Goal: Task Accomplishment & Management: Complete application form

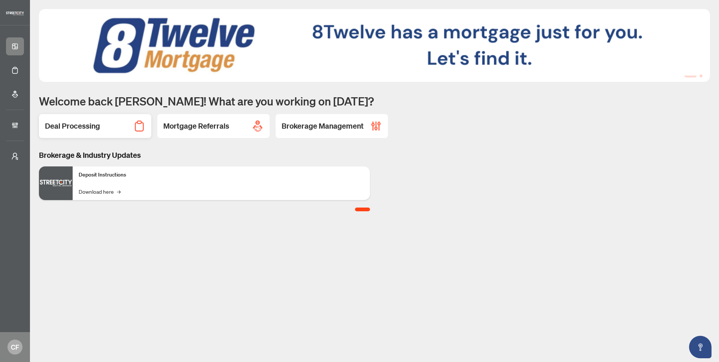
click at [106, 125] on div "Deal Processing" at bounding box center [95, 126] width 112 height 24
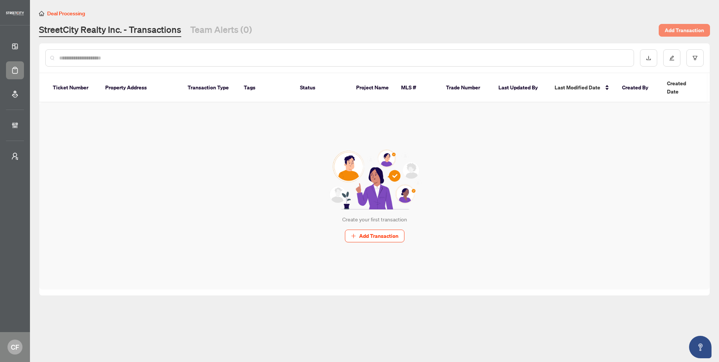
click at [691, 28] on span "Add Transaction" at bounding box center [683, 30] width 39 height 12
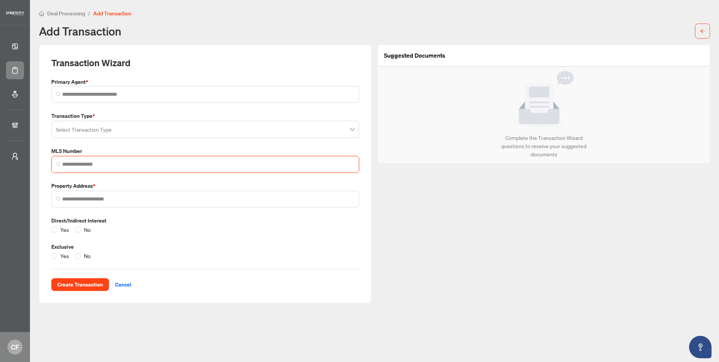
click at [93, 162] on input "search" at bounding box center [208, 165] width 292 height 8
type input "*"
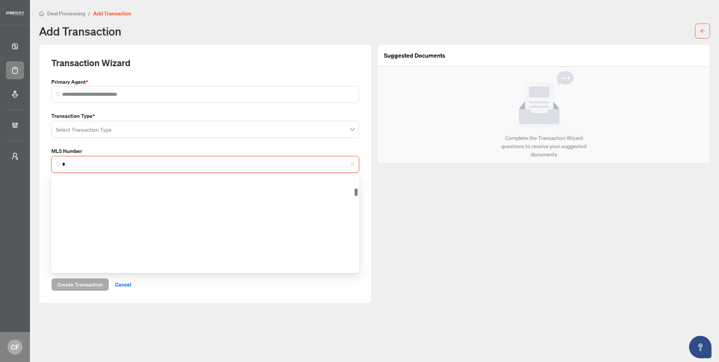
scroll to position [427, 0]
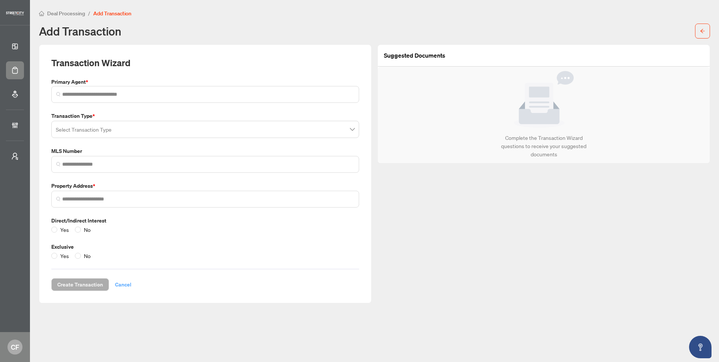
click at [130, 284] on span "Cancel" at bounding box center [123, 285] width 16 height 12
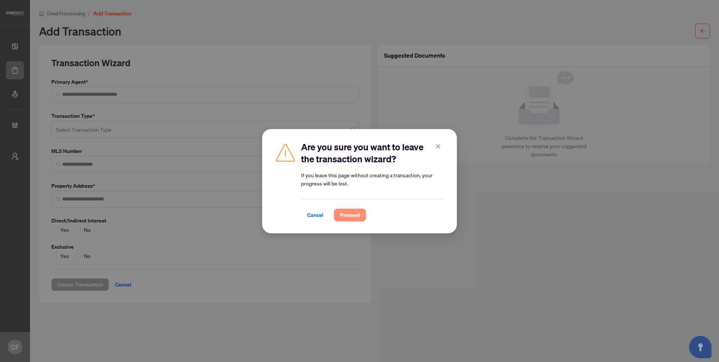
click at [345, 215] on span "Proceed" at bounding box center [350, 215] width 20 height 12
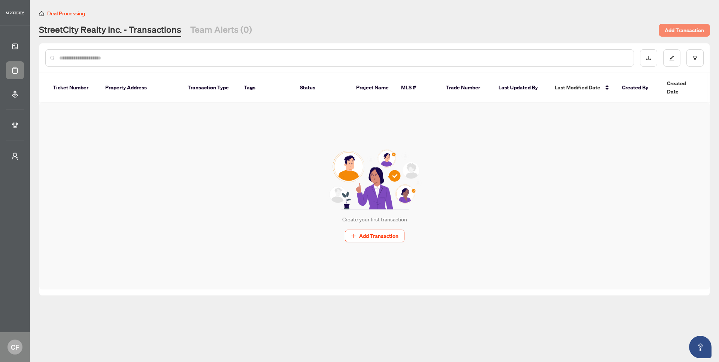
click at [674, 32] on span "Add Transaction" at bounding box center [683, 30] width 39 height 12
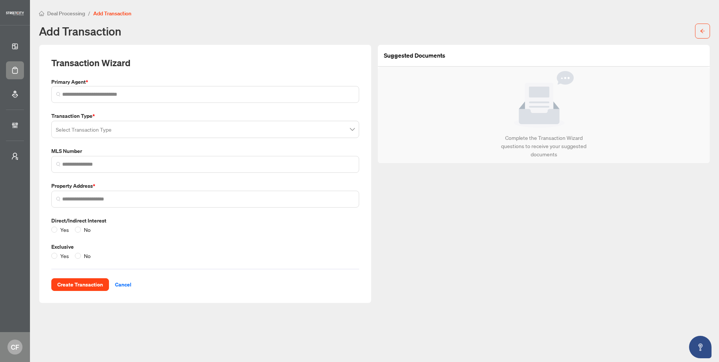
click at [149, 133] on input "search" at bounding box center [202, 130] width 292 height 16
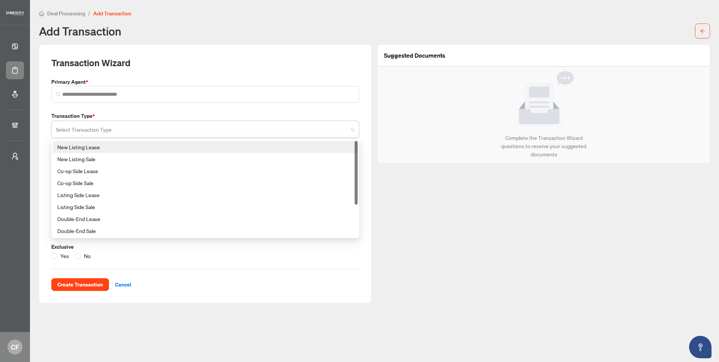
click at [403, 187] on div "Suggested Documents Complete the Transaction Wizard questions to receive your s…" at bounding box center [543, 174] width 338 height 259
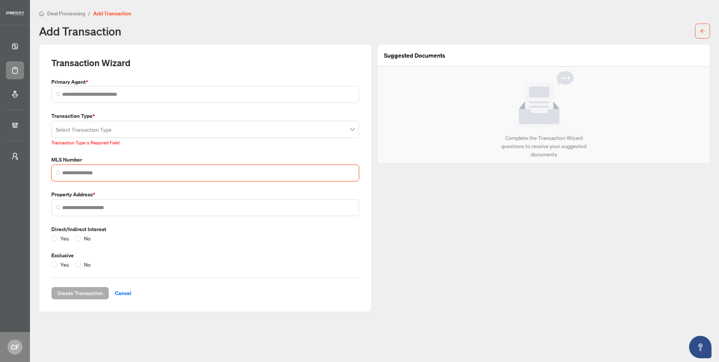
click at [181, 169] on input "search" at bounding box center [208, 173] width 292 height 8
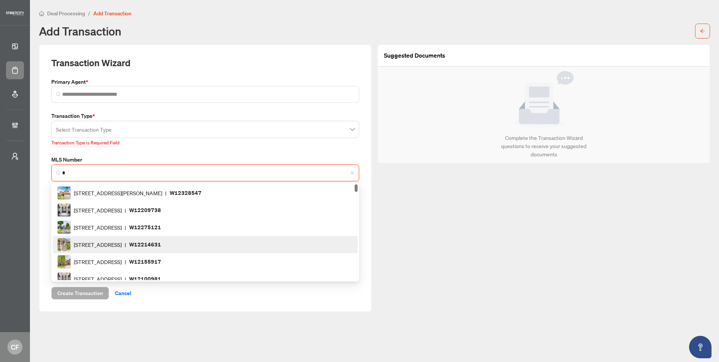
type input "*"
click at [480, 234] on div "Suggested Documents Complete the Transaction Wizard questions to receive your s…" at bounding box center [543, 179] width 338 height 268
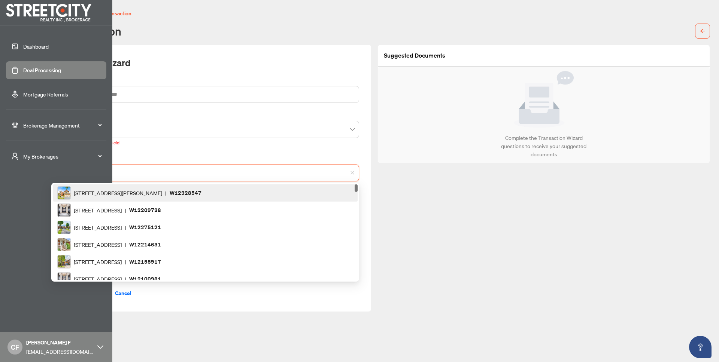
drag, startPoint x: 137, startPoint y: 174, endPoint x: 0, endPoint y: 188, distance: 138.1
click at [0, 188] on div "Dashboard Deal Processing Mortgage Referrals Brokerage Management My Brokerages…" at bounding box center [359, 181] width 719 height 362
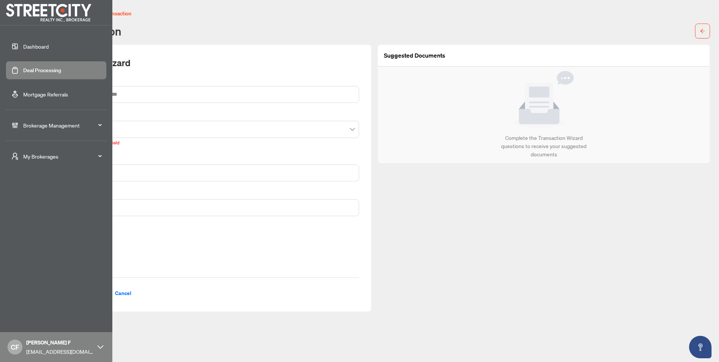
click at [49, 50] on link "Dashboard" at bounding box center [35, 46] width 25 height 7
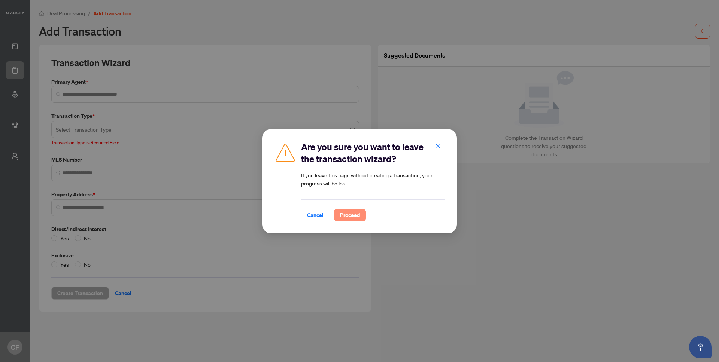
click at [353, 217] on span "Proceed" at bounding box center [350, 215] width 20 height 12
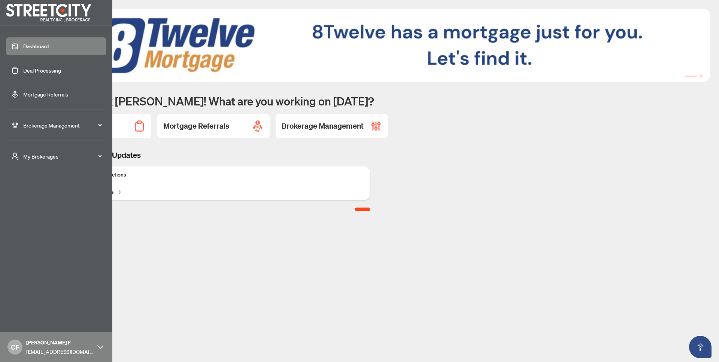
click at [34, 68] on link "Deal Processing" at bounding box center [42, 70] width 38 height 7
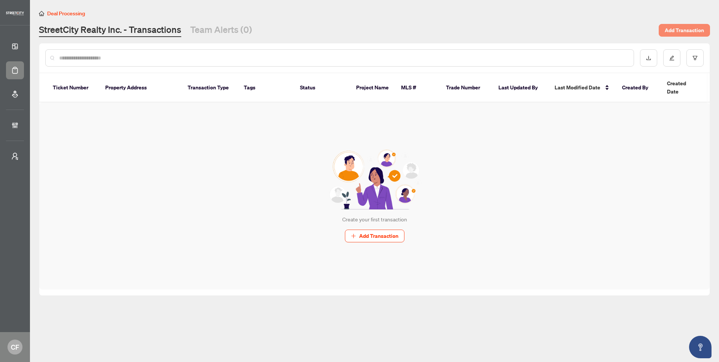
click at [673, 30] on span "Add Transaction" at bounding box center [683, 30] width 39 height 12
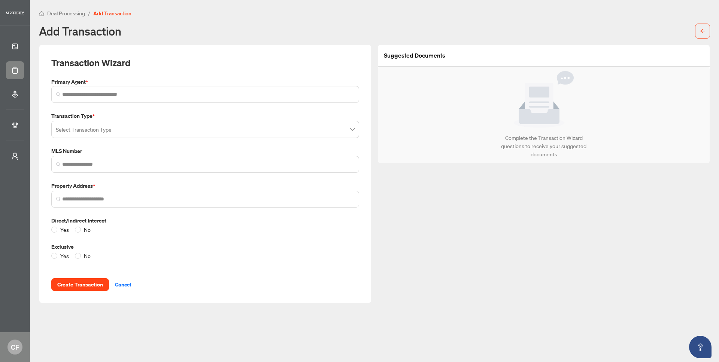
click at [128, 134] on input "search" at bounding box center [202, 130] width 292 height 16
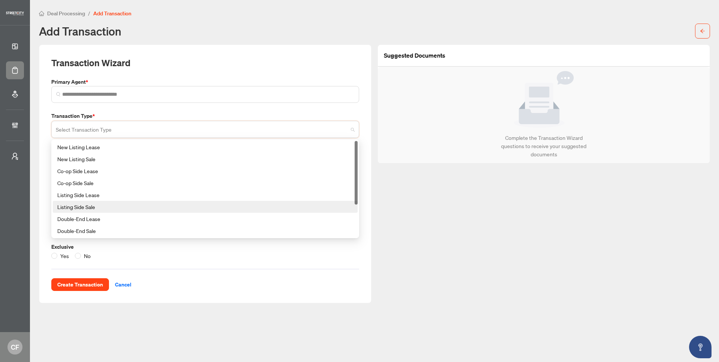
click at [137, 203] on div "Listing Side Sale" at bounding box center [205, 207] width 296 height 8
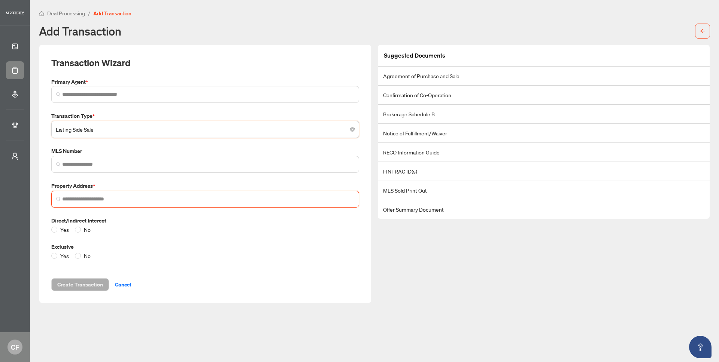
click at [107, 197] on input "search" at bounding box center [208, 199] width 292 height 8
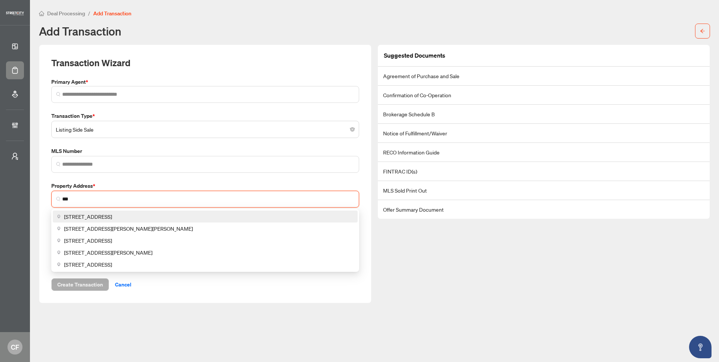
click at [112, 213] on span "123 Queen Street West, Toronto, ON, Canada" at bounding box center [88, 217] width 48 height 8
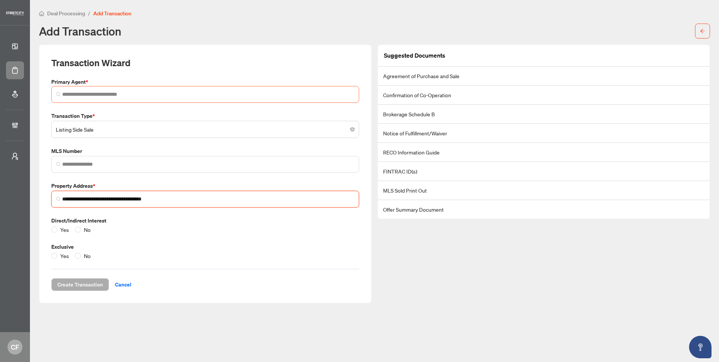
type input "**********"
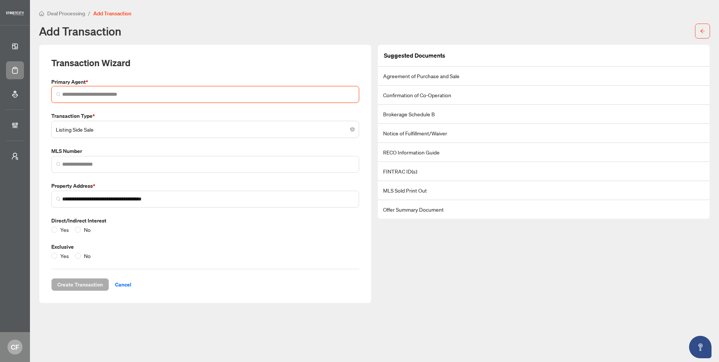
click at [109, 94] on input "search" at bounding box center [208, 95] width 292 height 8
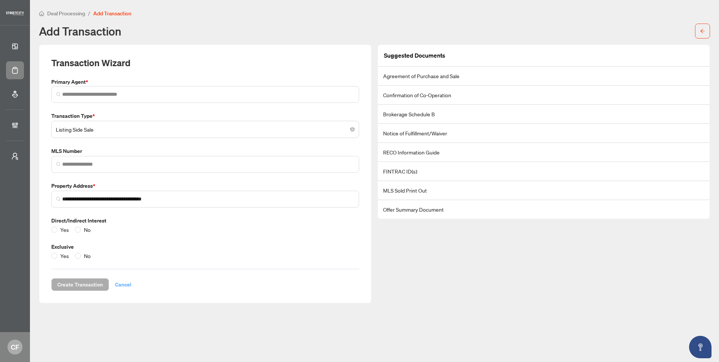
click at [121, 285] on div "Create Transaction Cancel" at bounding box center [205, 275] width 308 height 31
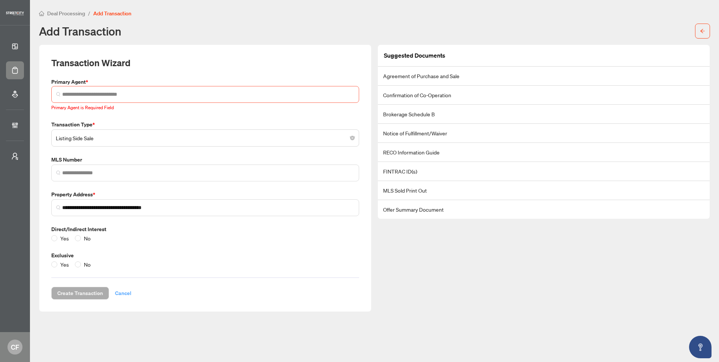
click at [121, 293] on span "Cancel" at bounding box center [123, 293] width 16 height 12
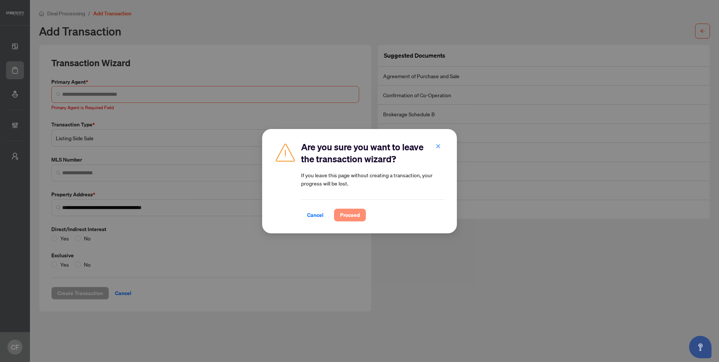
click at [345, 216] on span "Proceed" at bounding box center [350, 215] width 20 height 12
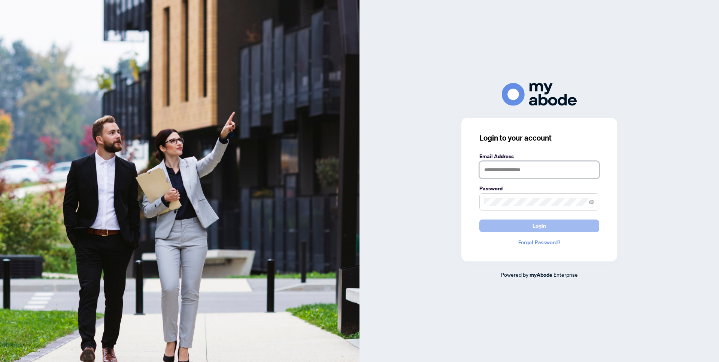
type input "**********"
click at [555, 229] on button "Login" at bounding box center [539, 226] width 120 height 13
